Goal: Information Seeking & Learning: Learn about a topic

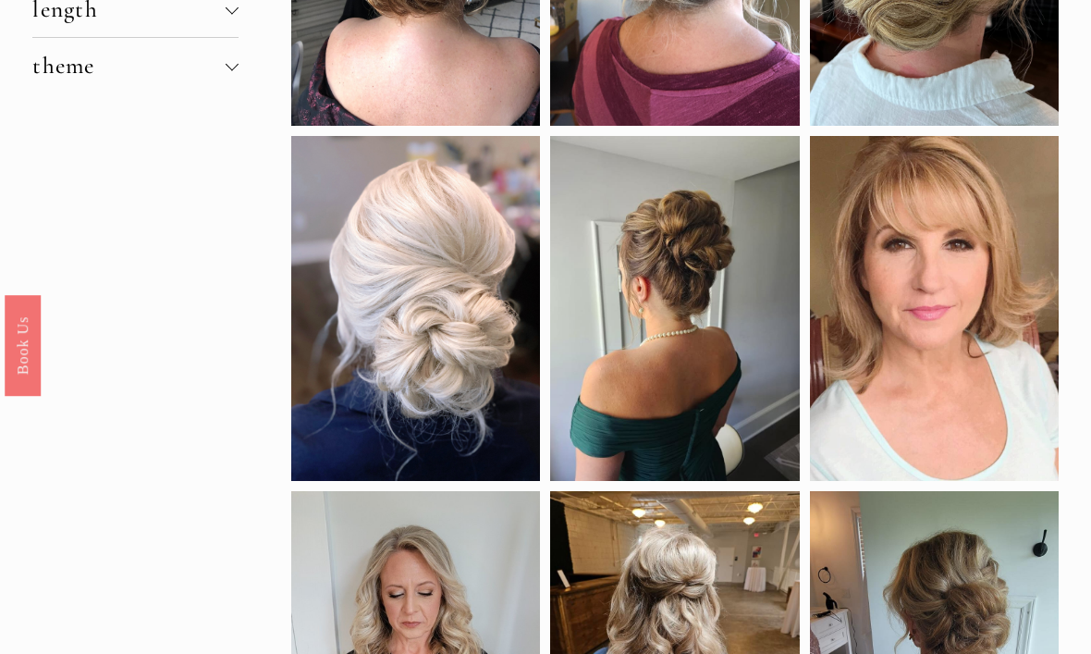
scroll to position [377, 0]
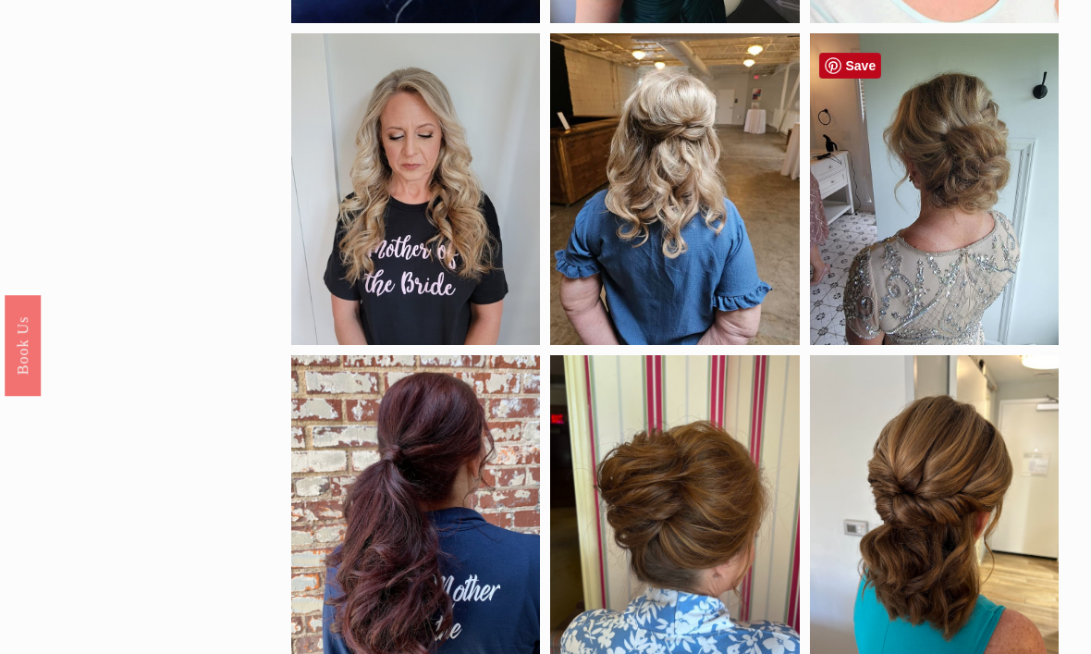
click at [958, 249] on div at bounding box center [934, 189] width 249 height 312
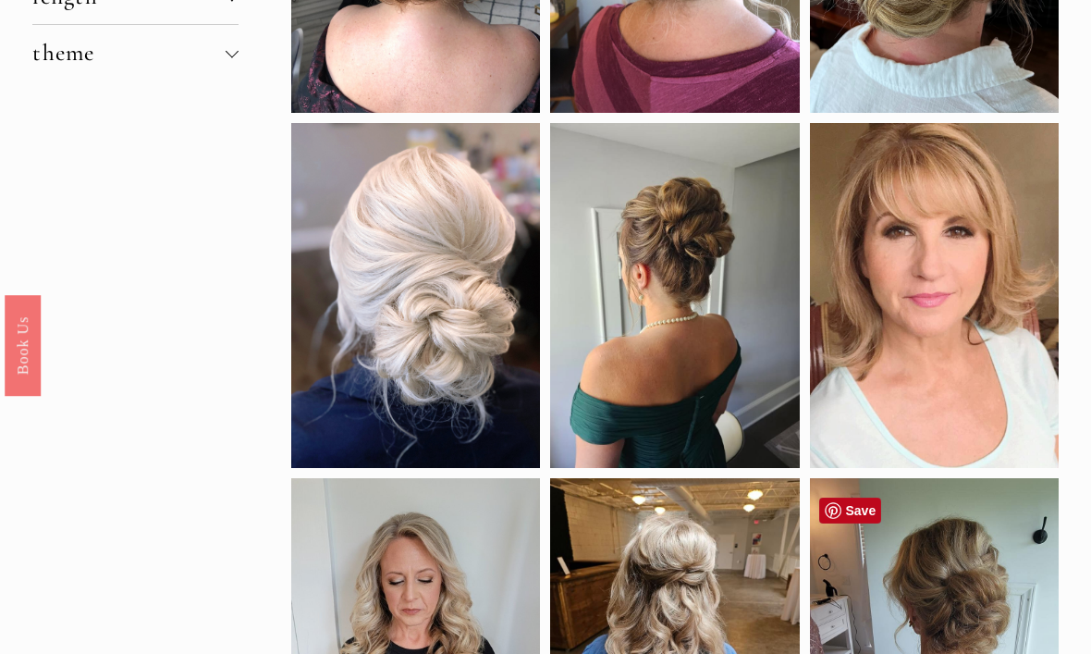
scroll to position [358, 0]
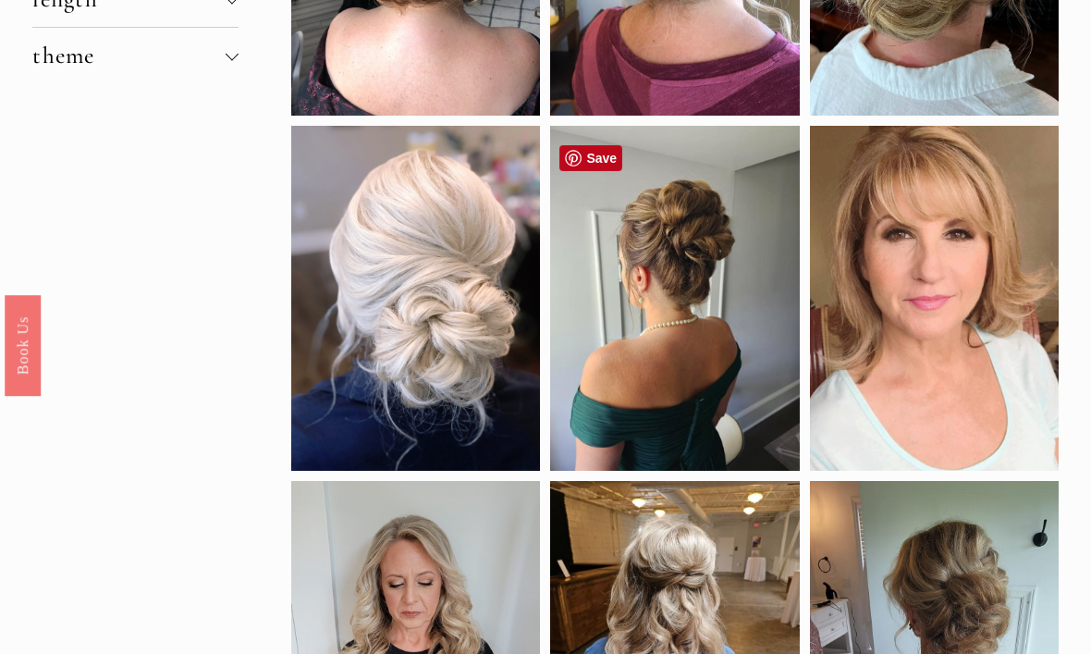
click at [618, 233] on div at bounding box center [674, 298] width 249 height 344
click at [599, 146] on link "Save" at bounding box center [590, 158] width 63 height 26
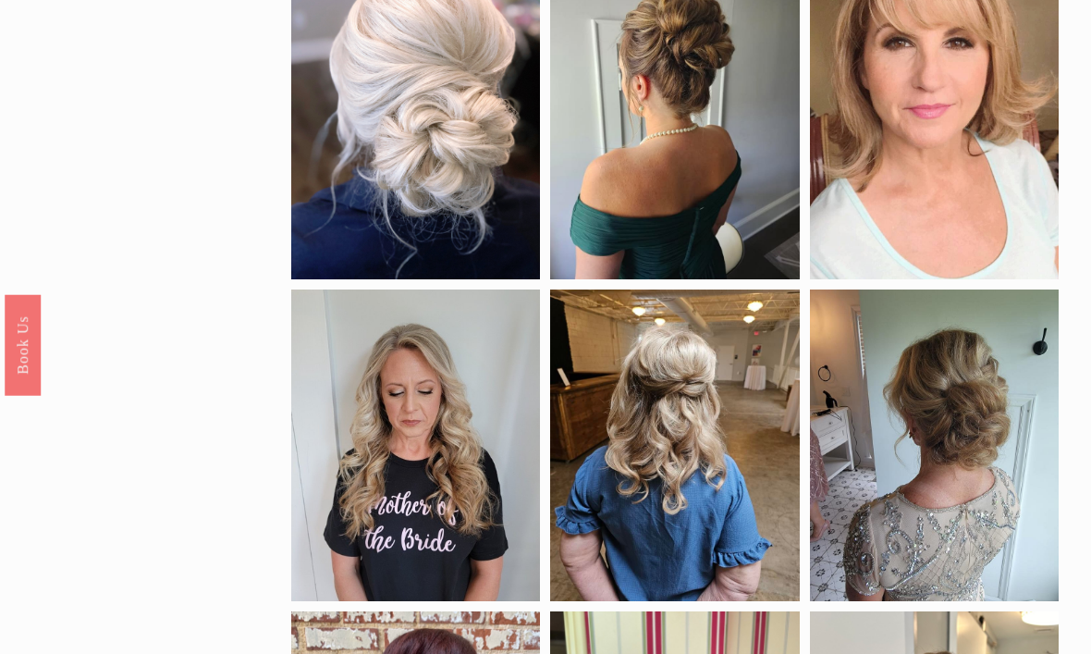
scroll to position [549, 0]
click at [947, 408] on div at bounding box center [934, 445] width 249 height 312
click at [848, 323] on link "Save" at bounding box center [850, 322] width 63 height 26
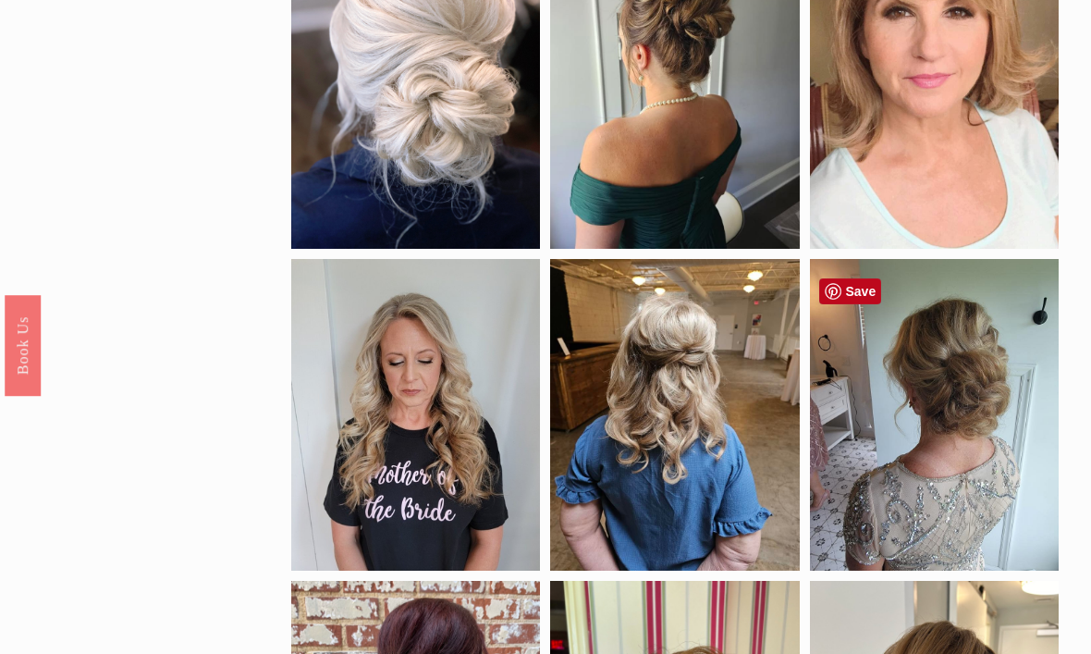
click at [973, 380] on div at bounding box center [934, 415] width 249 height 312
click at [862, 293] on link "Save" at bounding box center [850, 291] width 63 height 26
click at [885, 366] on div at bounding box center [934, 415] width 249 height 312
click at [849, 284] on link "Save" at bounding box center [850, 291] width 63 height 26
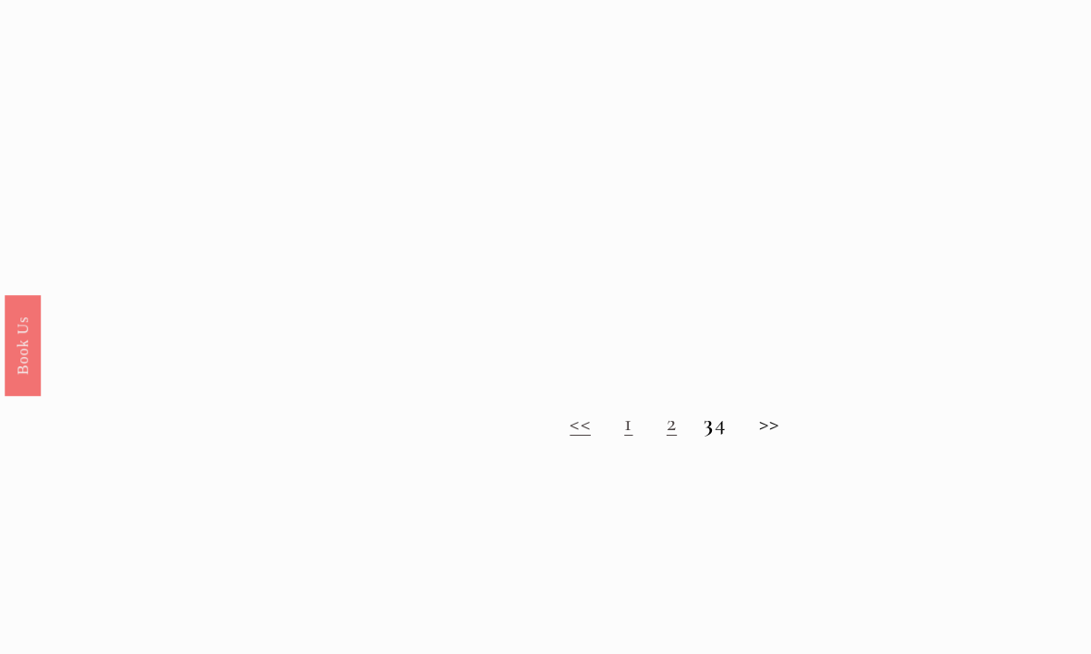
scroll to position [1156, 0]
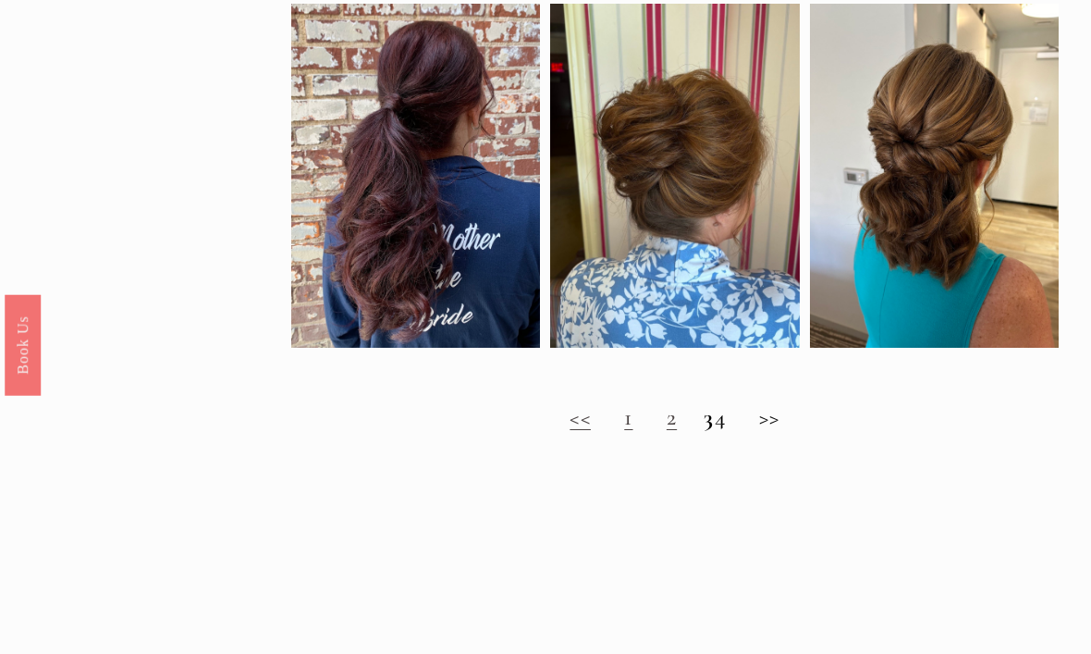
click at [624, 421] on link "1" at bounding box center [628, 418] width 8 height 28
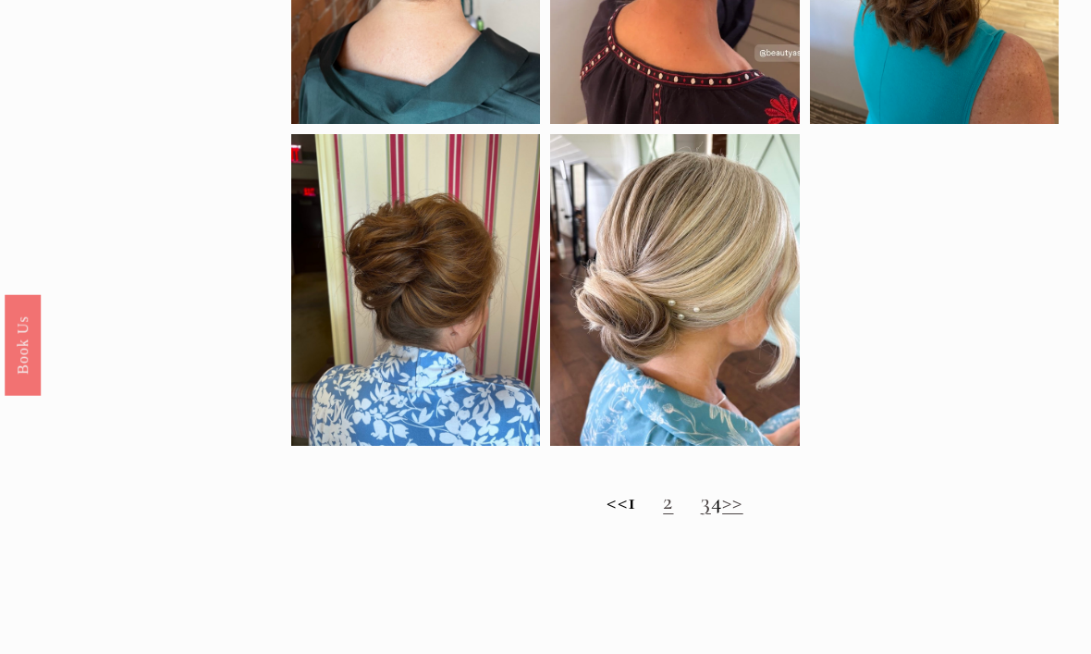
scroll to position [1123, 0]
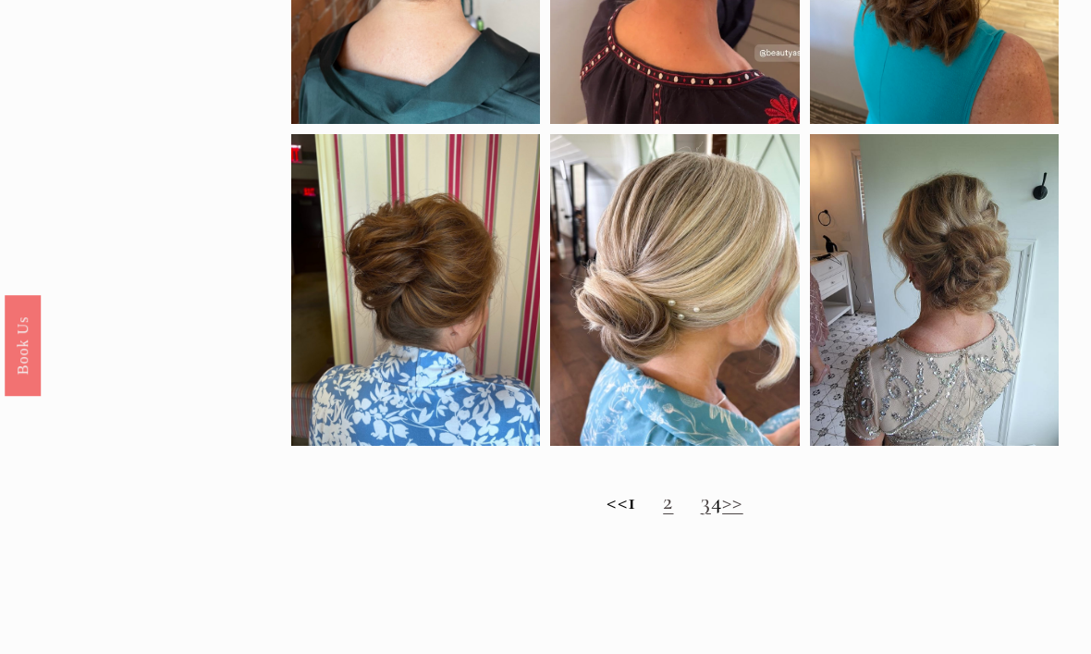
click at [663, 515] on link "2" at bounding box center [668, 501] width 10 height 28
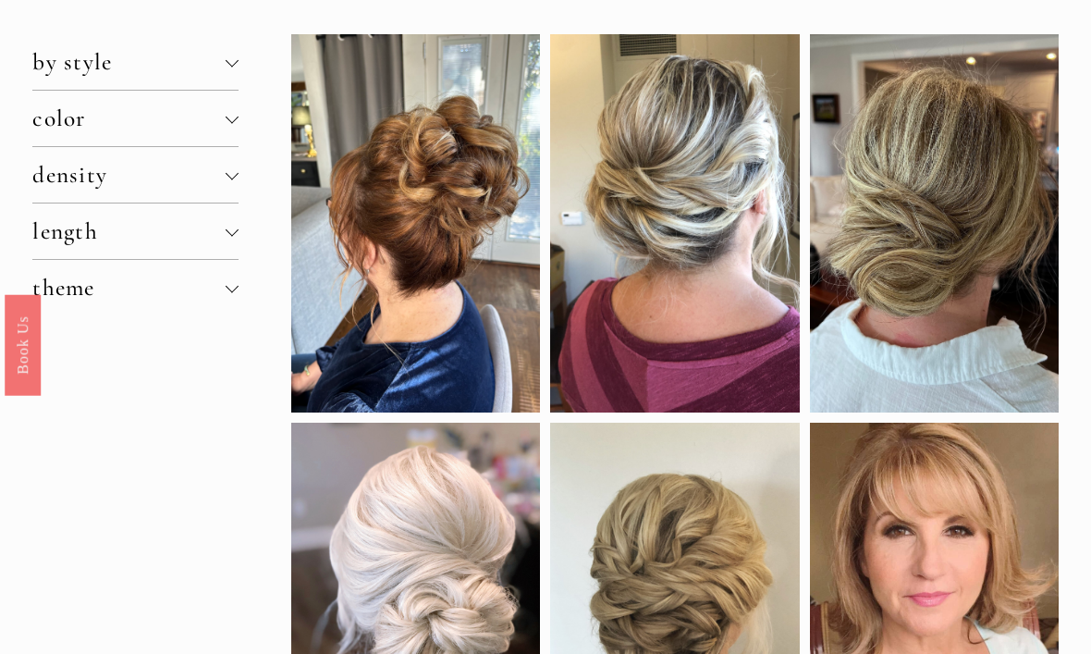
scroll to position [123, 0]
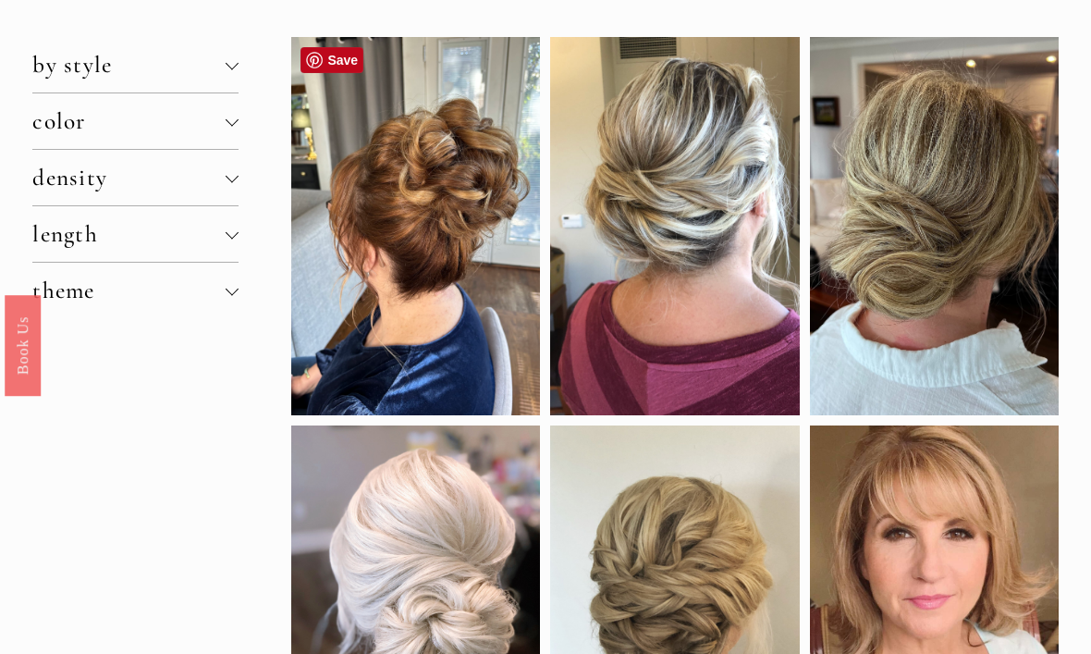
click at [438, 251] on div at bounding box center [415, 226] width 249 height 378
click at [337, 61] on link "Save" at bounding box center [331, 60] width 63 height 26
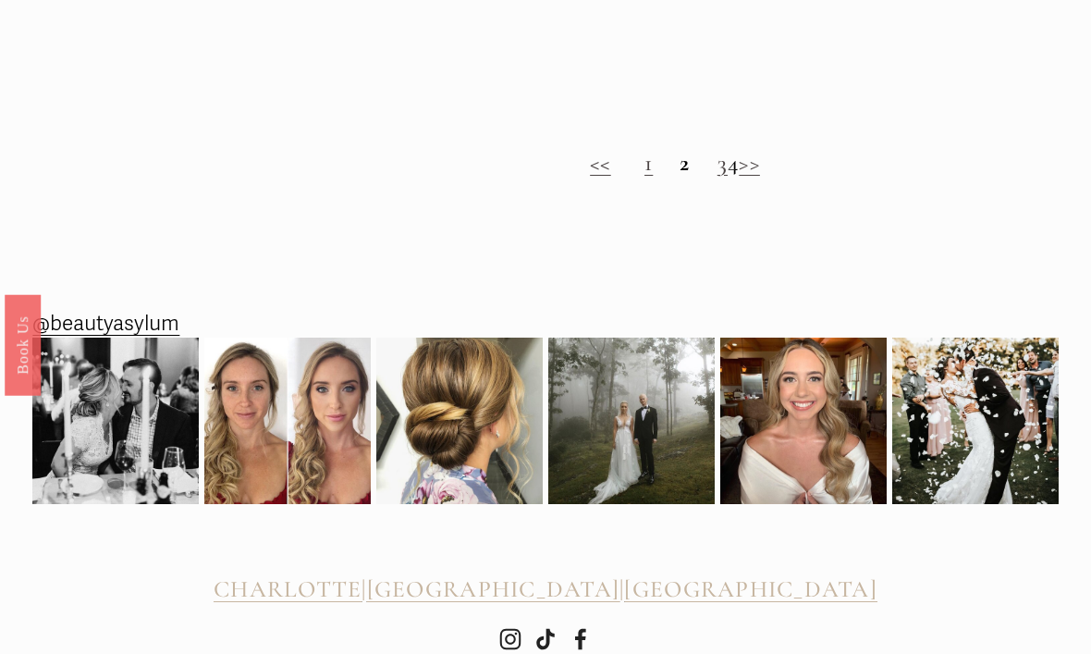
scroll to position [1443, 0]
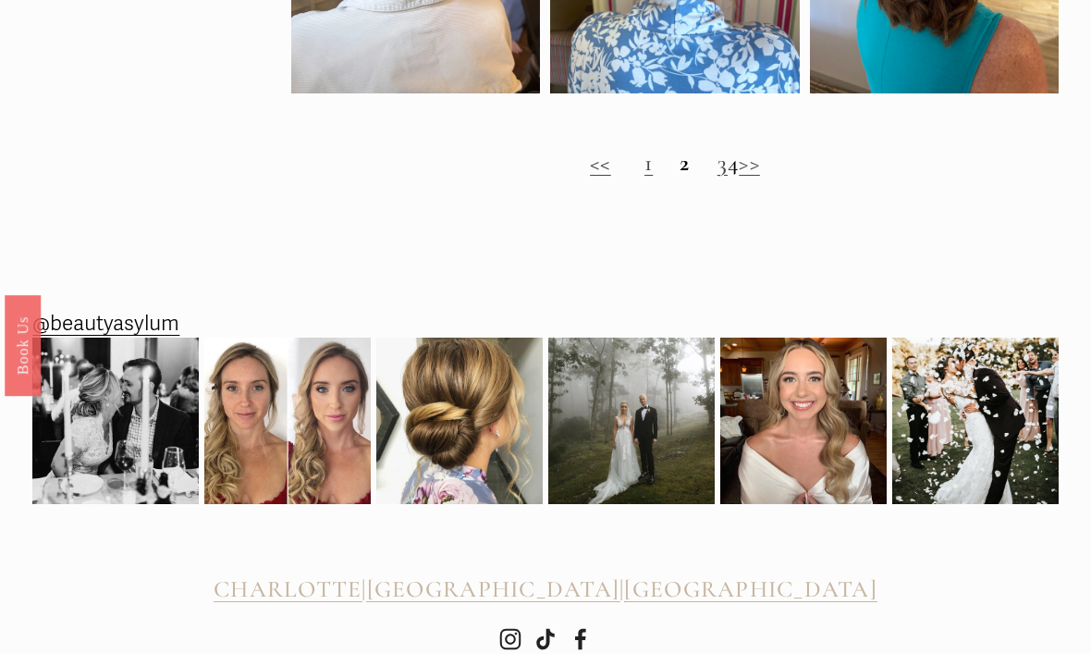
click at [733, 171] on h2 "<< 1 2 3 4 >>" at bounding box center [674, 164] width 766 height 28
click at [728, 173] on h2 "<< 1 2 3 4 >>" at bounding box center [674, 164] width 766 height 28
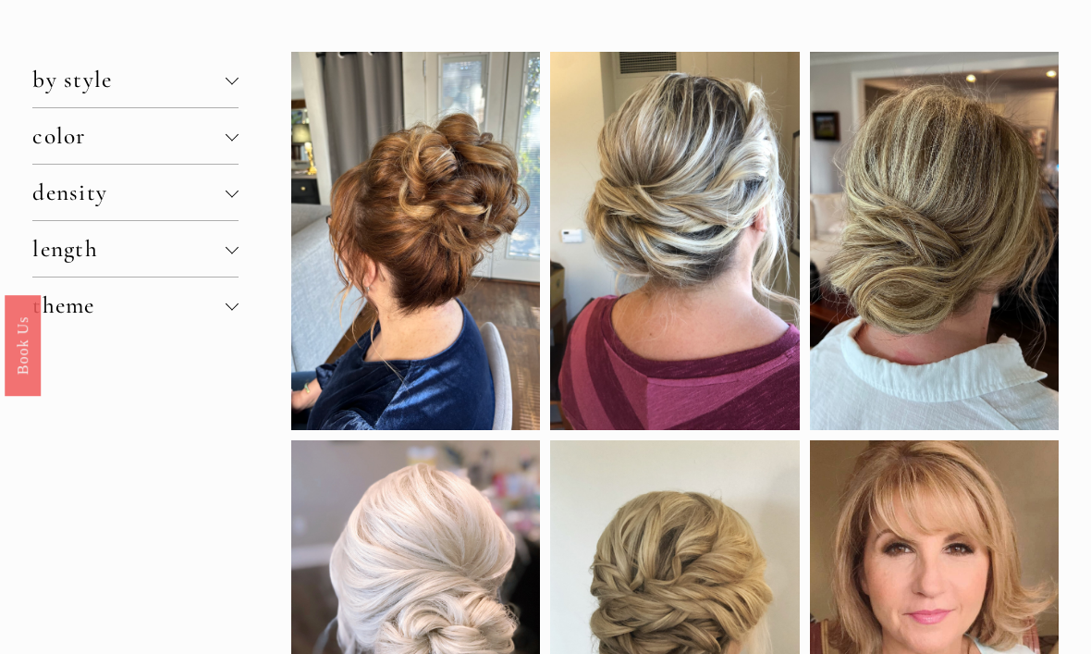
scroll to position [84, 0]
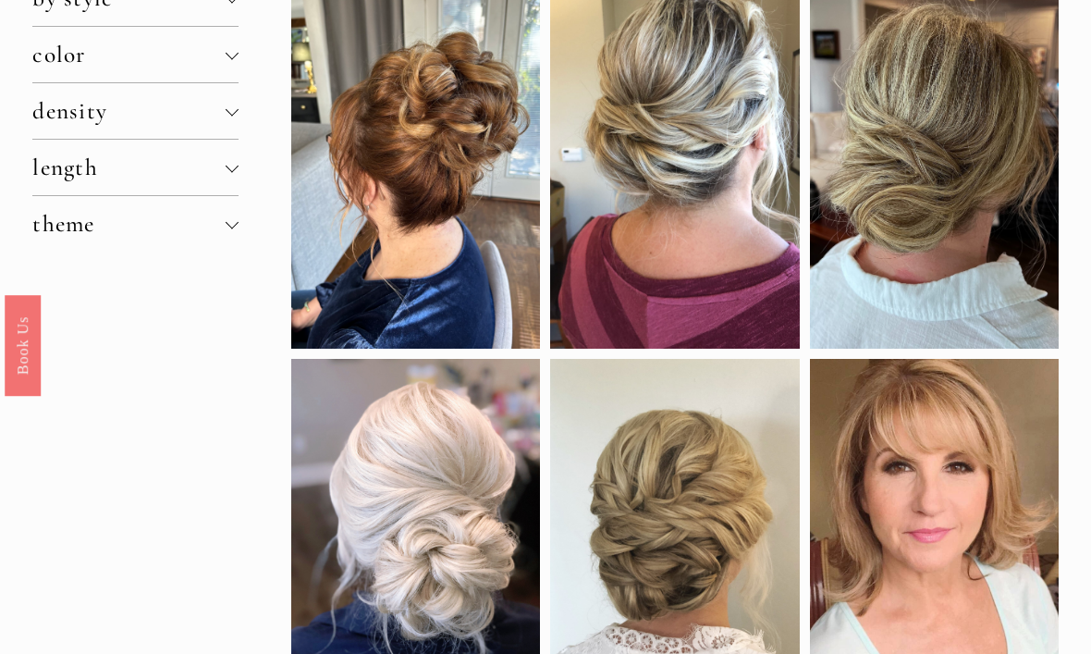
scroll to position [189, 0]
